Goal: Information Seeking & Learning: Check status

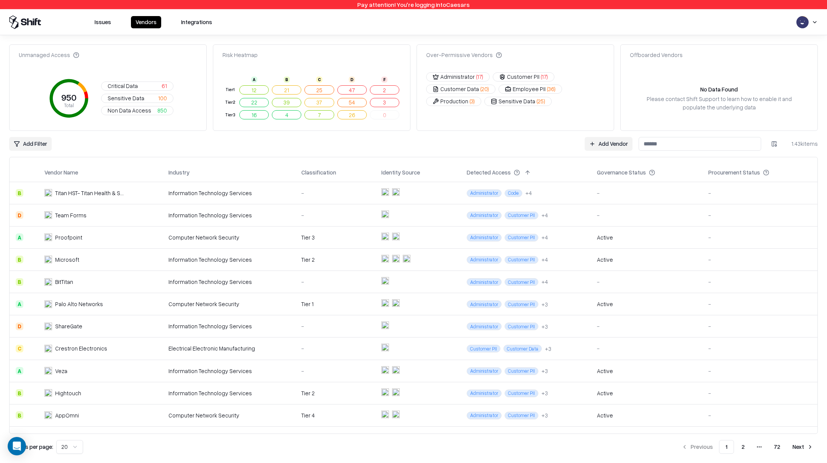
click at [96, 21] on button "Issues" at bounding box center [103, 22] width 26 height 12
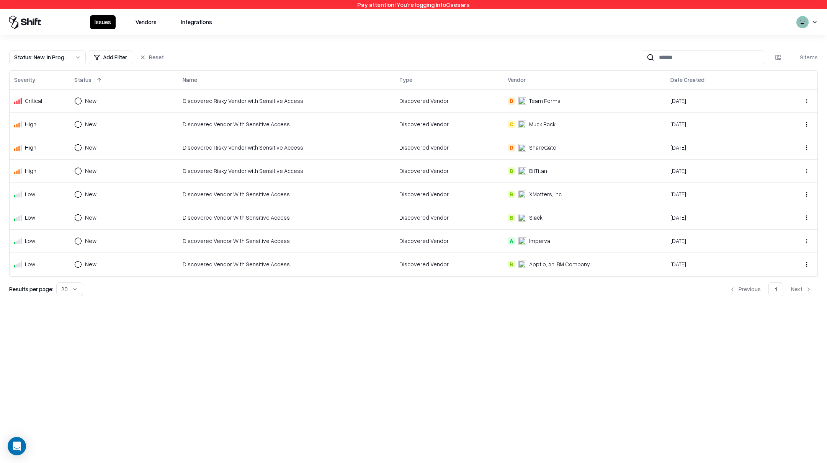
click at [219, 122] on div "Discovered Vendor With Sensitive Access" at bounding box center [286, 124] width 207 height 8
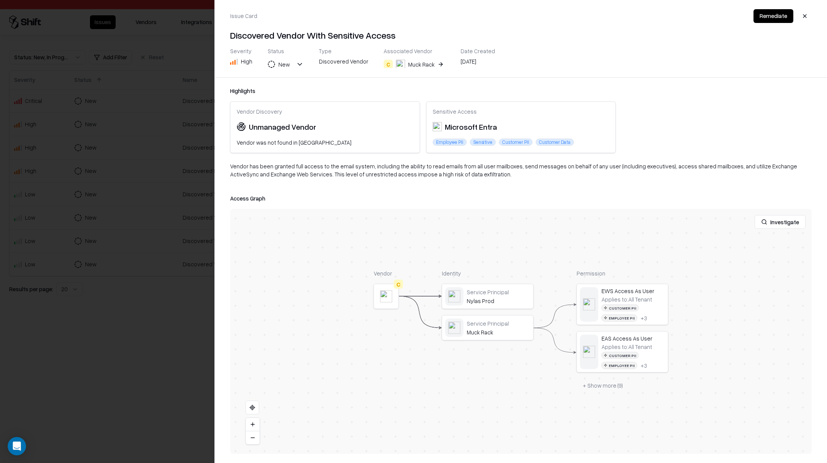
click at [170, 167] on div at bounding box center [413, 231] width 827 height 463
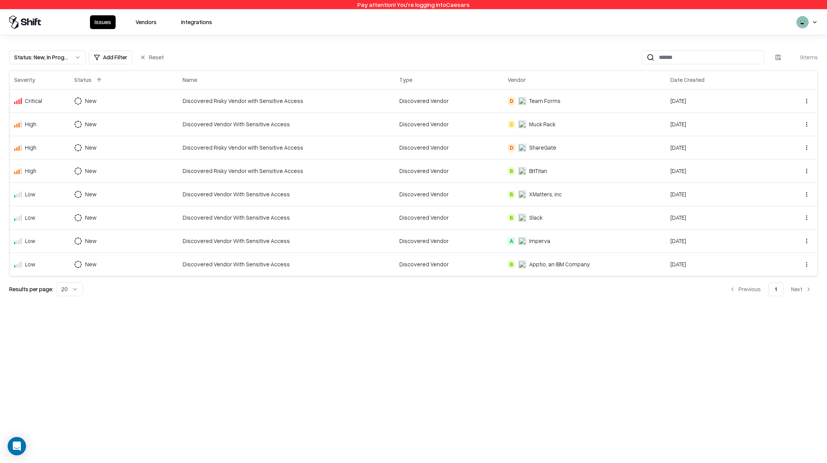
click at [199, 148] on div "Discovered Risky Vendor with Sensitive Access" at bounding box center [286, 148] width 207 height 8
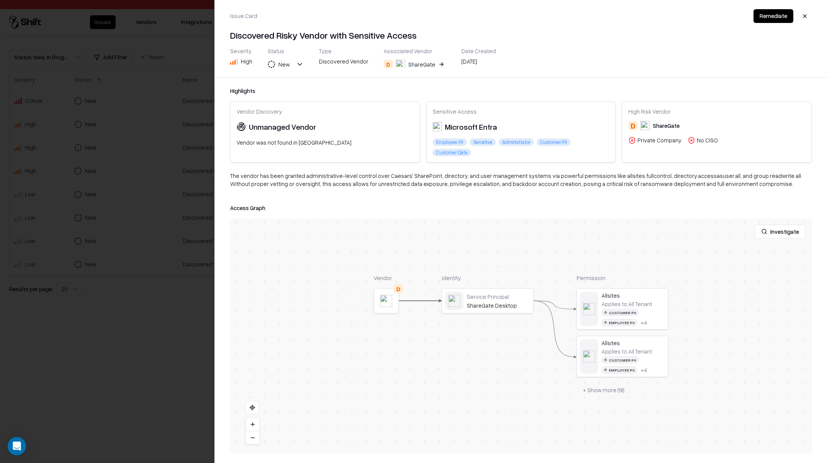
click at [156, 204] on div at bounding box center [413, 231] width 827 height 463
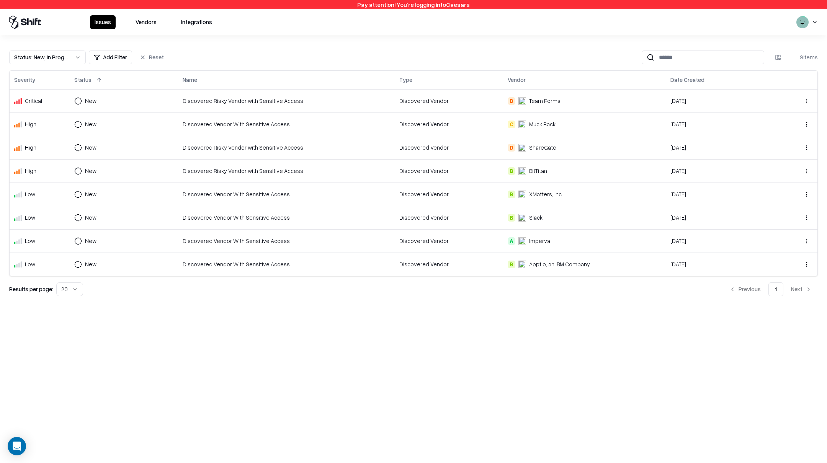
click at [218, 169] on div "Discovered Risky Vendor with Sensitive Access" at bounding box center [286, 171] width 207 height 8
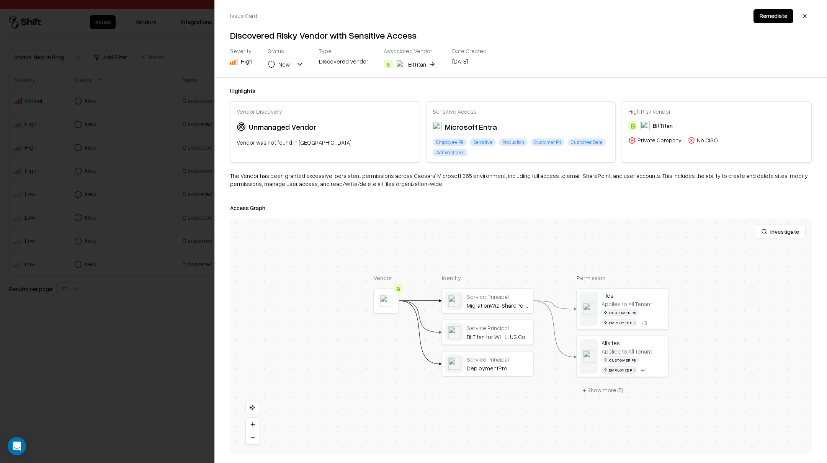
click at [800, 16] on button "button" at bounding box center [805, 16] width 14 height 14
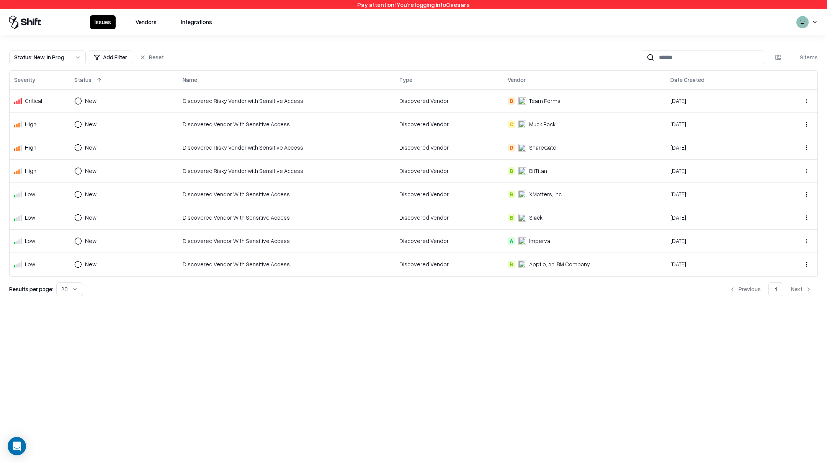
click at [289, 106] on td "Discovered Risky Vendor with Sensitive Access" at bounding box center [286, 100] width 217 height 23
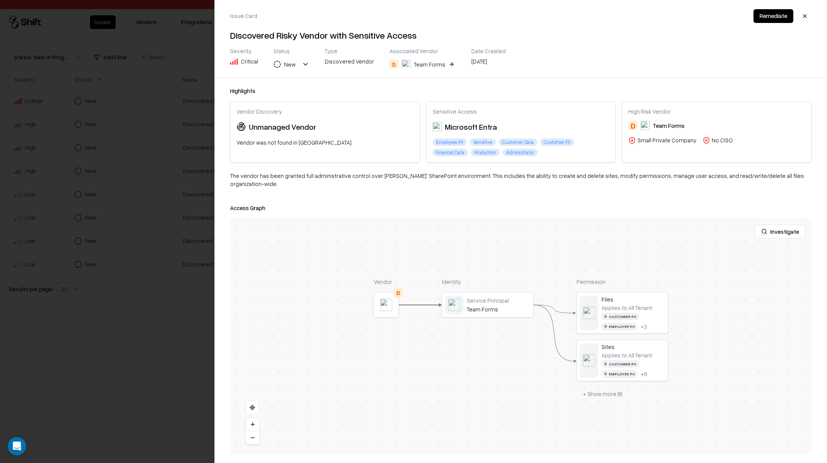
click at [808, 19] on button "button" at bounding box center [805, 16] width 14 height 14
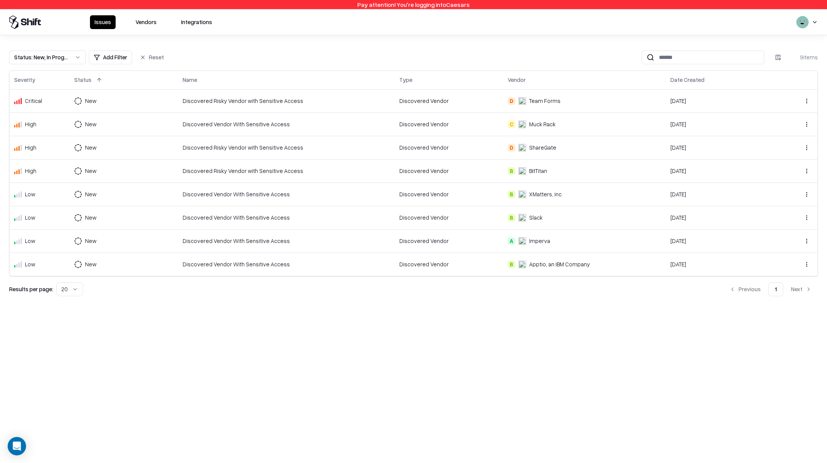
click at [817, 18] on html "Pay attention! You're logging into Caesars Issues Vendors Integrations Status :…" at bounding box center [413, 231] width 827 height 463
click at [771, 62] on div "Log out" at bounding box center [797, 60] width 127 height 15
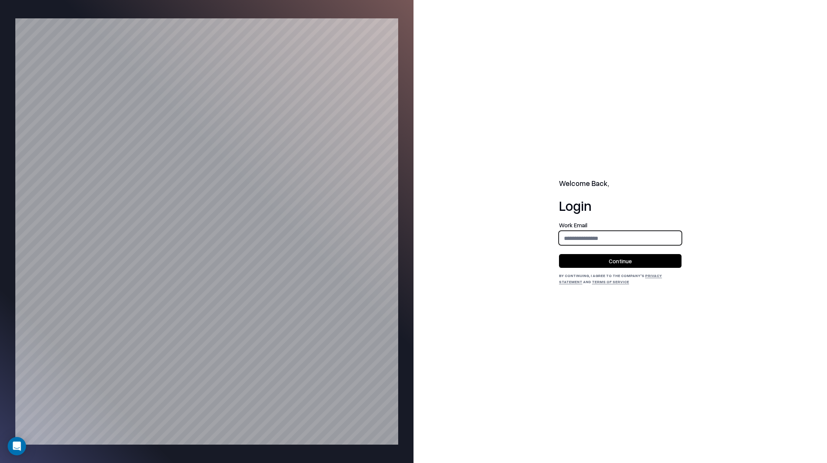
click at [592, 237] on input "email" at bounding box center [620, 238] width 122 height 14
type input "**********"
click at [626, 268] on div "**********" at bounding box center [620, 253] width 122 height 62
click at [627, 264] on button "Continue" at bounding box center [620, 261] width 122 height 14
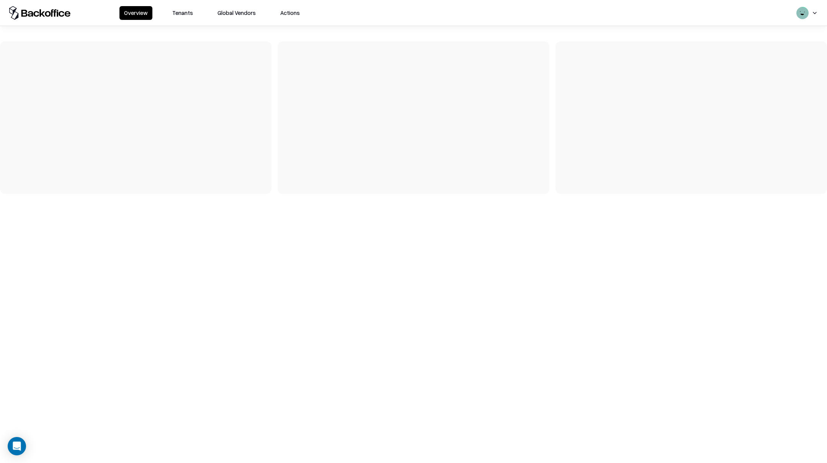
click at [185, 15] on button "Tenants" at bounding box center [183, 13] width 30 height 14
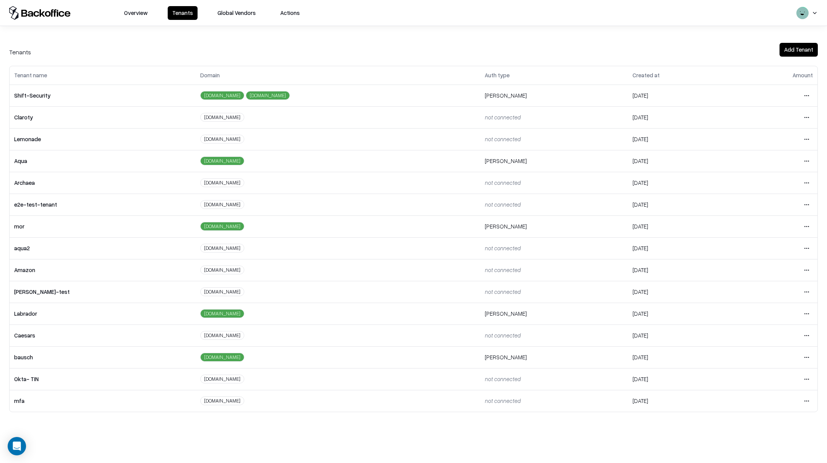
click at [806, 358] on html "Overview Tenants Global Vendors Actions Tenants Add Tenant Tenant name Domain A…" at bounding box center [413, 231] width 827 height 463
click at [751, 422] on div "Login to tenant" at bounding box center [774, 422] width 83 height 15
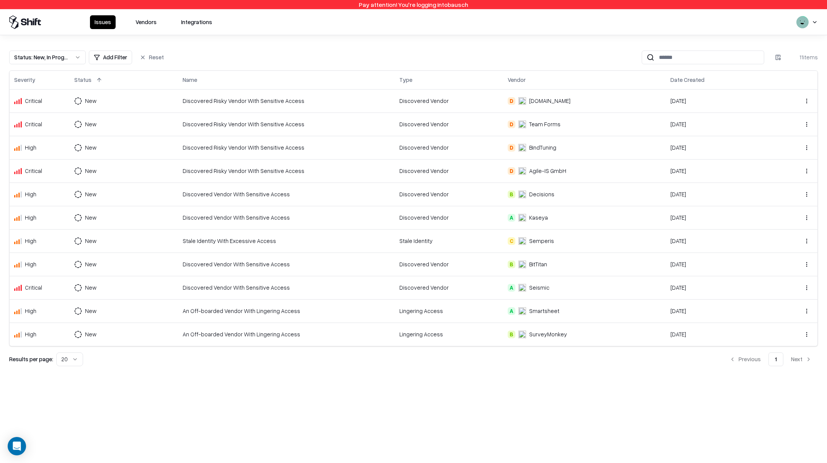
click at [201, 107] on td "Discovered Risky Vendor With Sensitive Access" at bounding box center [286, 100] width 217 height 23
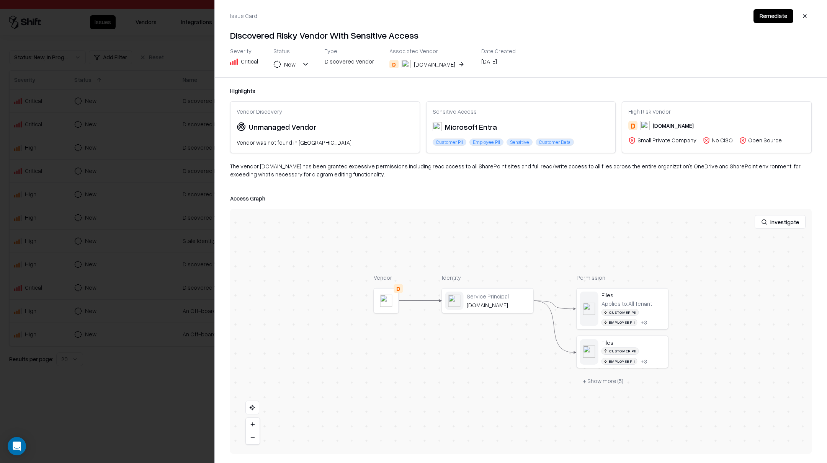
drag, startPoint x: 118, startPoint y: 272, endPoint x: 134, endPoint y: 206, distance: 68.2
click at [118, 271] on div at bounding box center [413, 231] width 827 height 463
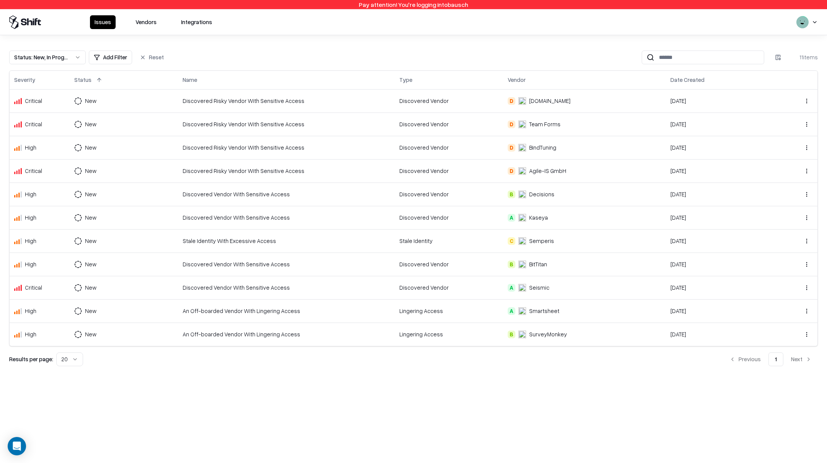
click at [212, 125] on div "Discovered Risky Vendor With Sensitive Access" at bounding box center [286, 124] width 207 height 8
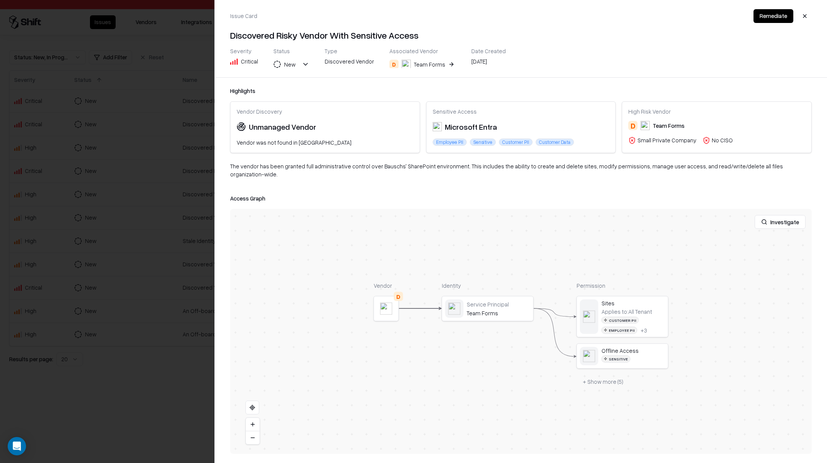
click at [119, 390] on div at bounding box center [413, 231] width 827 height 463
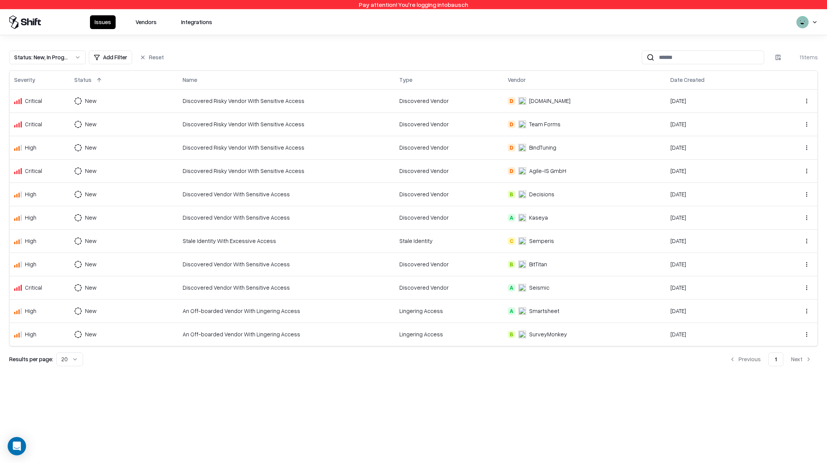
click at [269, 149] on div "Discovered Risky Vendor With Sensitive Access" at bounding box center [286, 148] width 207 height 8
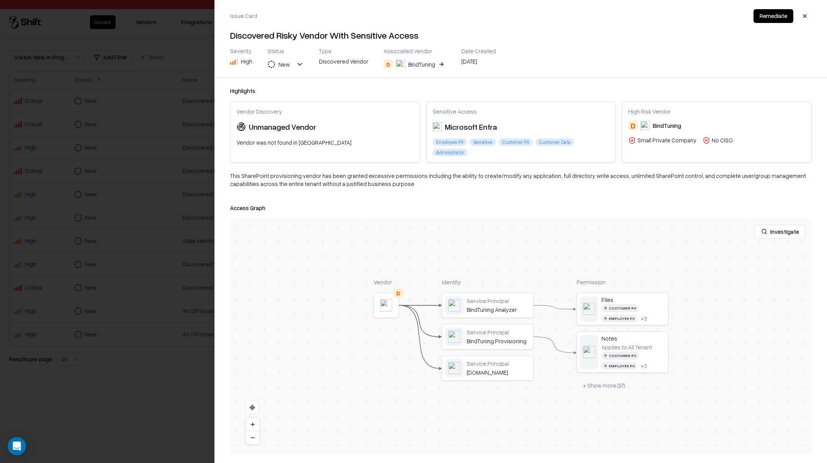
drag, startPoint x: 162, startPoint y: 387, endPoint x: 167, endPoint y: 380, distance: 8.3
click at [162, 387] on div at bounding box center [413, 231] width 827 height 463
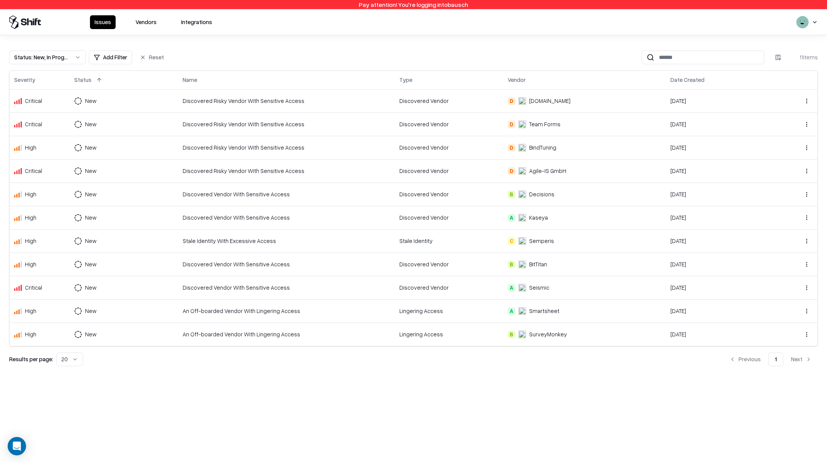
click at [241, 170] on div "Discovered Risky Vendor With Sensitive Access" at bounding box center [286, 171] width 207 height 8
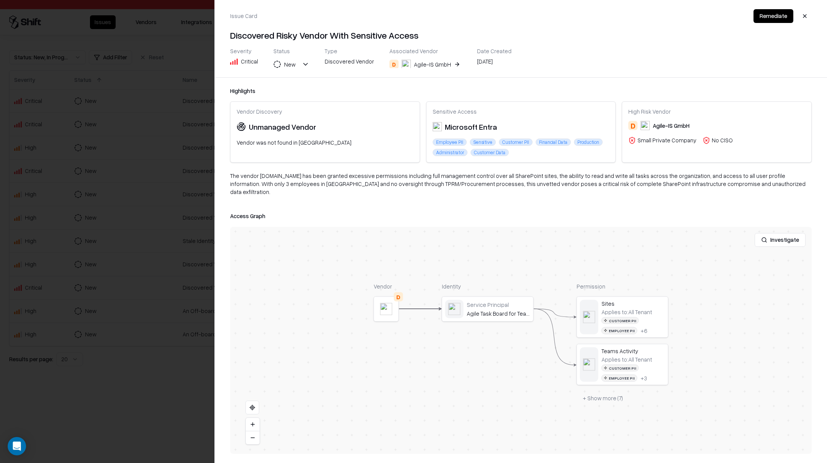
click at [188, 391] on div at bounding box center [413, 231] width 827 height 463
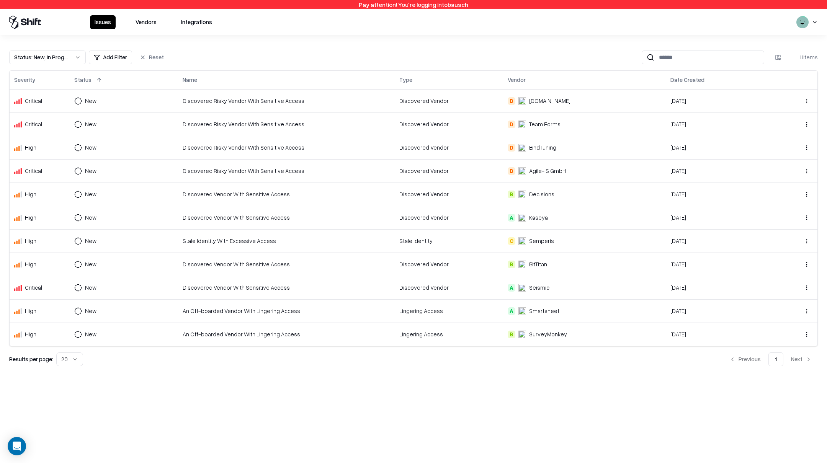
click at [254, 192] on div "Discovered Vendor With Sensitive Access" at bounding box center [286, 194] width 207 height 8
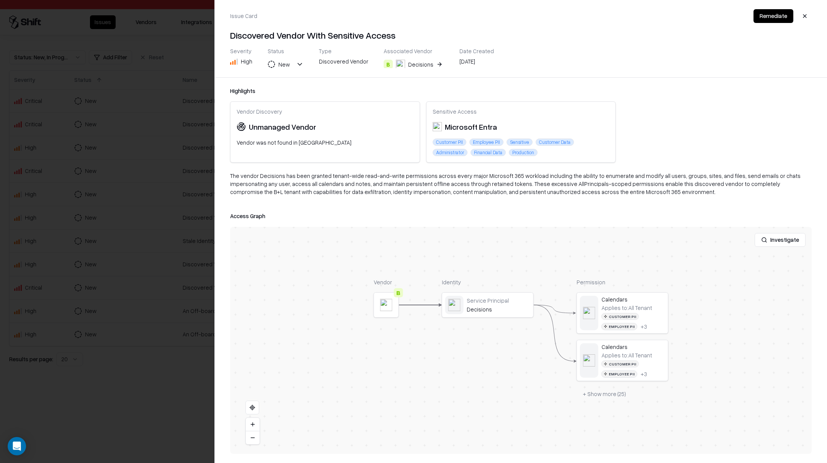
click at [136, 407] on div at bounding box center [413, 231] width 827 height 463
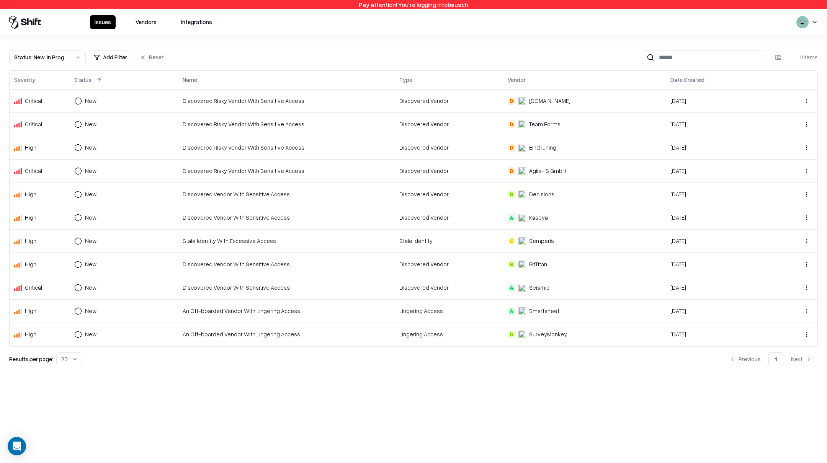
click at [194, 215] on div "Discovered Vendor With Sensitive Access" at bounding box center [286, 218] width 207 height 8
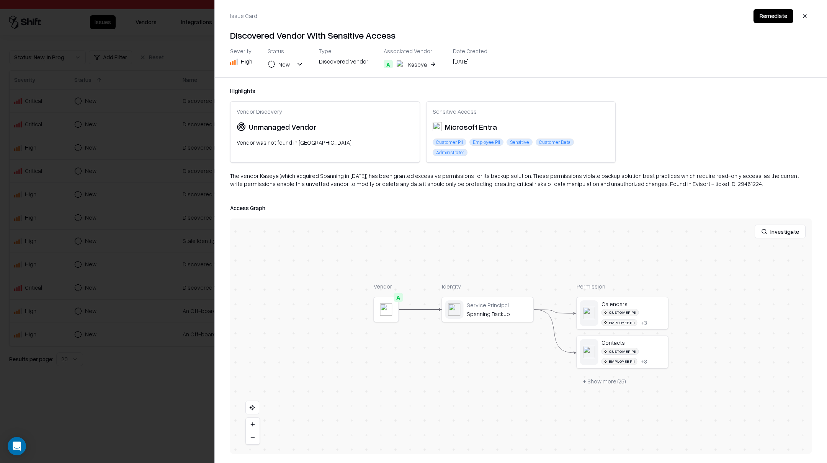
click at [143, 414] on div at bounding box center [413, 231] width 827 height 463
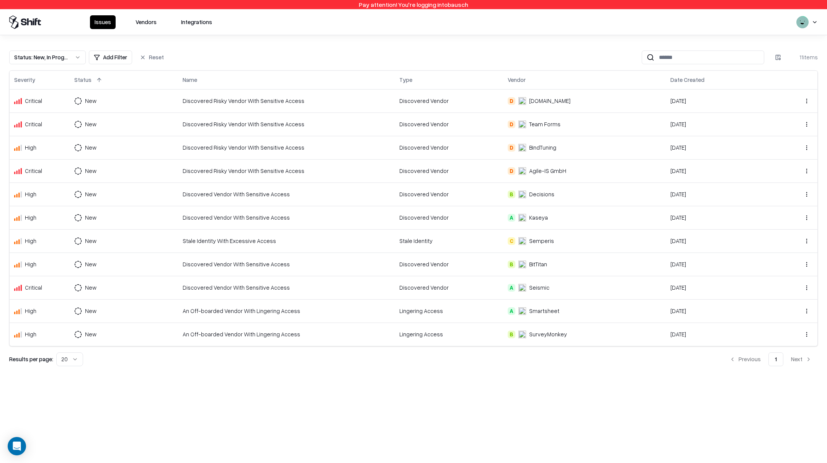
click at [220, 245] on div "Stale Identity With Excessive Access" at bounding box center [286, 241] width 207 height 8
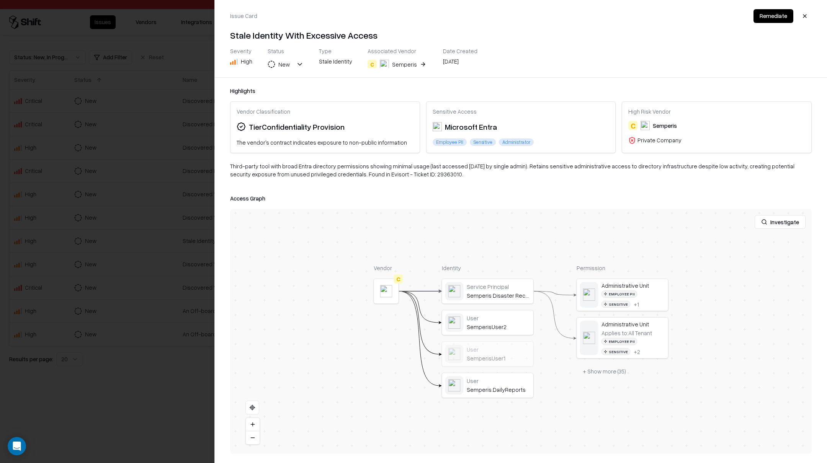
click at [212, 151] on div at bounding box center [413, 231] width 827 height 463
